Goal: Use online tool/utility: Utilize a website feature to perform a specific function

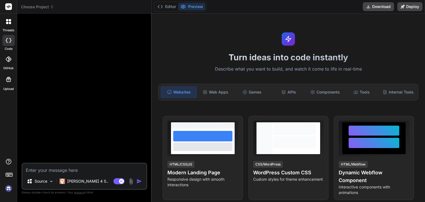
click at [7, 188] on img at bounding box center [8, 188] width 9 height 9
click at [95, 172] on textarea at bounding box center [84, 169] width 124 height 10
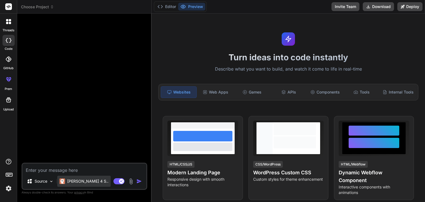
click at [91, 184] on div "[PERSON_NAME] 4 S.." at bounding box center [83, 181] width 53 height 11
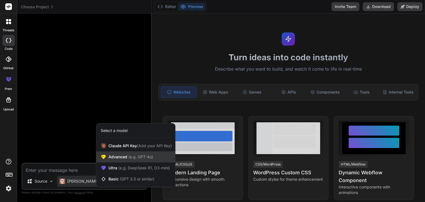
click at [144, 157] on span "(e.g. GPT-4o)" at bounding box center [140, 157] width 26 height 5
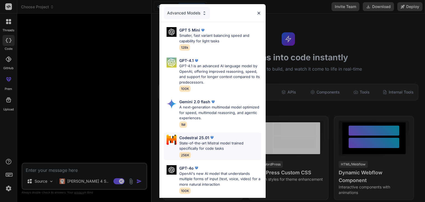
click at [197, 139] on p "Codestral 25.01" at bounding box center [195, 138] width 30 height 6
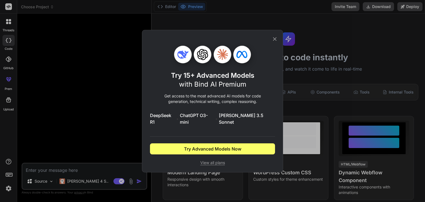
click at [276, 42] on icon at bounding box center [275, 39] width 6 height 6
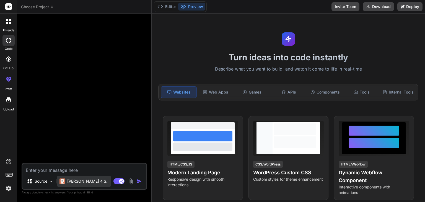
click at [84, 185] on div "[PERSON_NAME] 4 S.." at bounding box center [83, 181] width 53 height 11
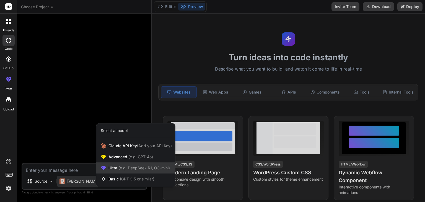
click at [122, 170] on span "(e.g. DeepSeek R1, O3-mini)" at bounding box center [143, 168] width 53 height 5
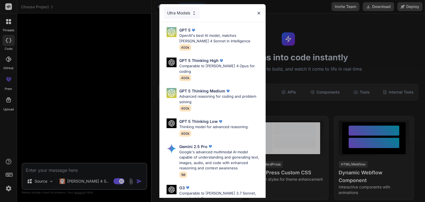
click at [97, 168] on div "Ultra Models GPT 5 OpenAI's best AI model, matches [PERSON_NAME] 4 Sonnet in In…" at bounding box center [212, 101] width 425 height 202
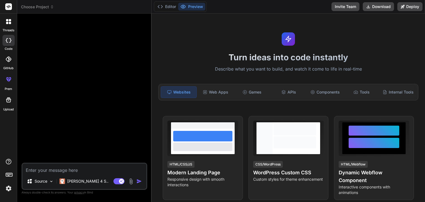
click at [86, 170] on textarea at bounding box center [84, 169] width 124 height 10
paste textarea "You are a senior web developer with expertise front-end and back-end. Your task…"
type textarea "x"
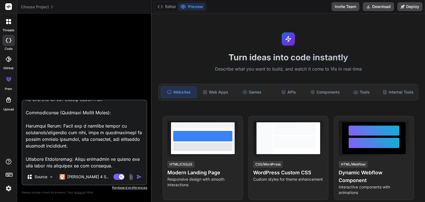
scroll to position [746, 0]
type textarea "You are a senior web developer with expertise front-end and back-end. Your task…"
click at [139, 178] on img "button" at bounding box center [140, 177] width 6 height 6
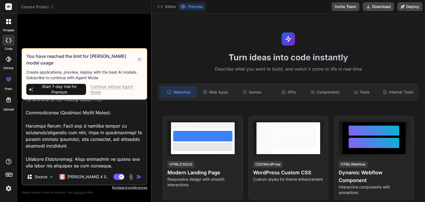
click at [101, 88] on div "Continue without Agent Mode" at bounding box center [117, 89] width 52 height 11
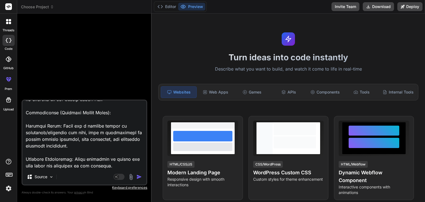
click at [140, 178] on img "button" at bounding box center [140, 177] width 6 height 6
type textarea "x"
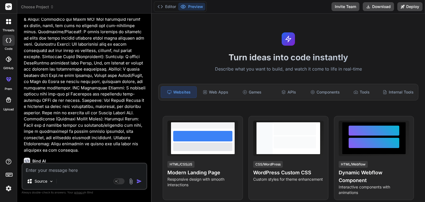
scroll to position [330, 0]
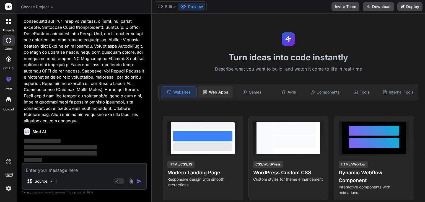
click at [217, 93] on div "Web Apps" at bounding box center [215, 92] width 35 height 12
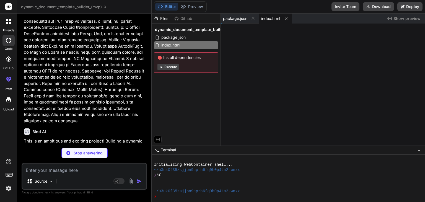
type textarea "x"
type textarea ";"
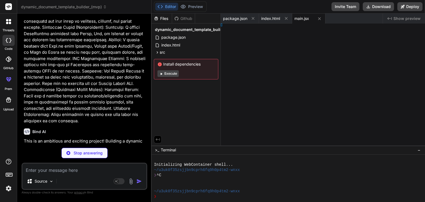
type textarea "x"
type textarea "old; }"
type textarea "x"
type textarea "}"
type textarea "x"
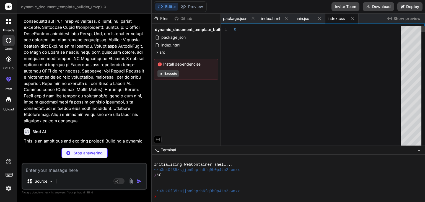
type textarea "font-size: 16px; } .placeholder { color: #007bff; font-weight: bold; }"
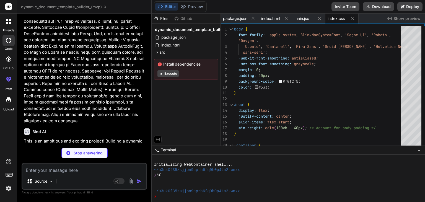
type textarea "x"
type textarea "export default App;"
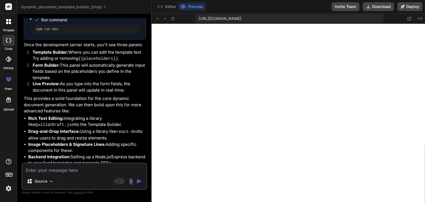
scroll to position [699, 0]
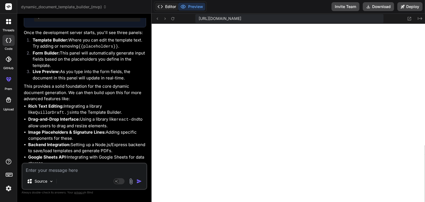
click at [173, 6] on button "Editor" at bounding box center [166, 7] width 23 height 8
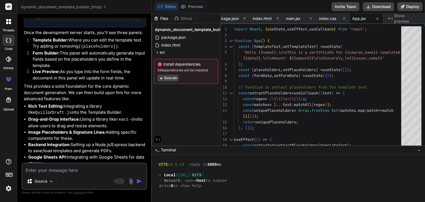
click at [167, 78] on button "Execute" at bounding box center [168, 78] width 21 height 7
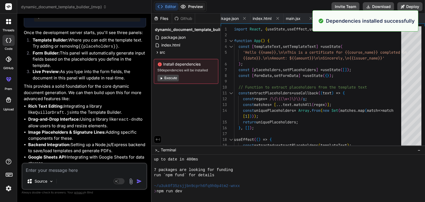
scroll to position [266, 0]
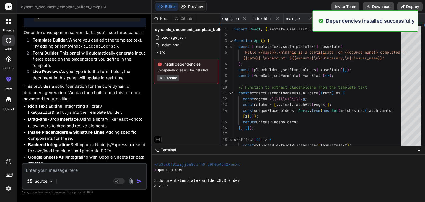
click at [194, 7] on button "Preview" at bounding box center [191, 7] width 27 height 8
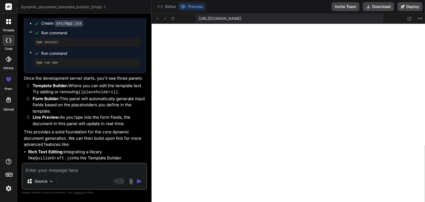
scroll to position [699, 0]
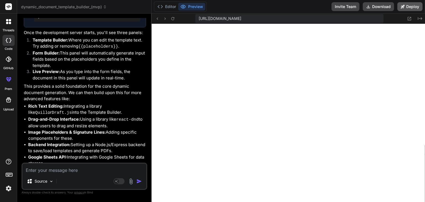
click at [414, 6] on button "Deploy" at bounding box center [410, 6] width 25 height 9
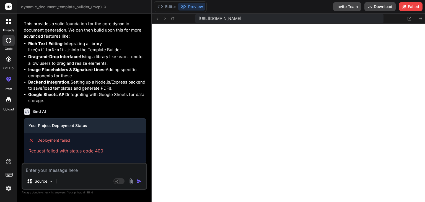
scroll to position [763, 0]
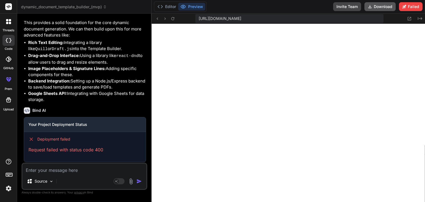
click at [376, 8] on button "Download" at bounding box center [380, 6] width 31 height 9
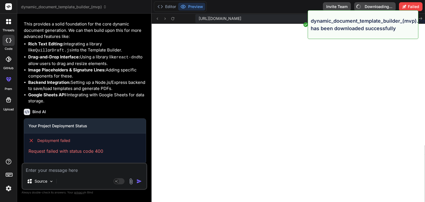
type textarea "x"
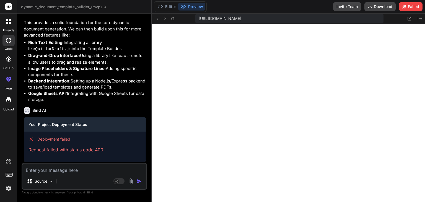
click at [264, 2] on div "Editor Preview Invite Team Download Failed" at bounding box center [289, 7] width 274 height 14
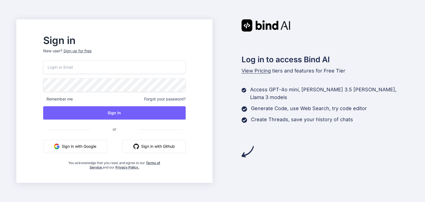
click at [94, 147] on button "Sign in with Google" at bounding box center [75, 146] width 64 height 13
